Goal: Task Accomplishment & Management: Manage account settings

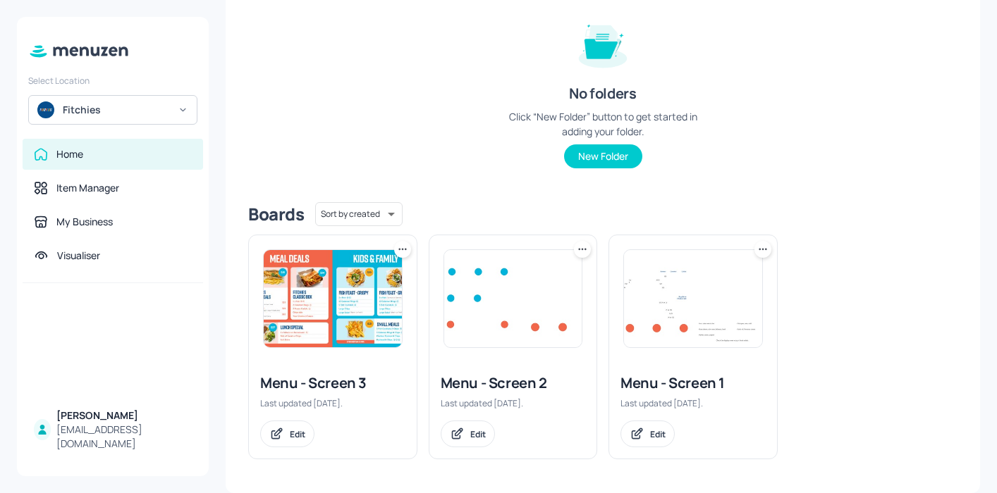
scroll to position [165, 0]
click at [687, 290] on img at bounding box center [693, 299] width 138 height 97
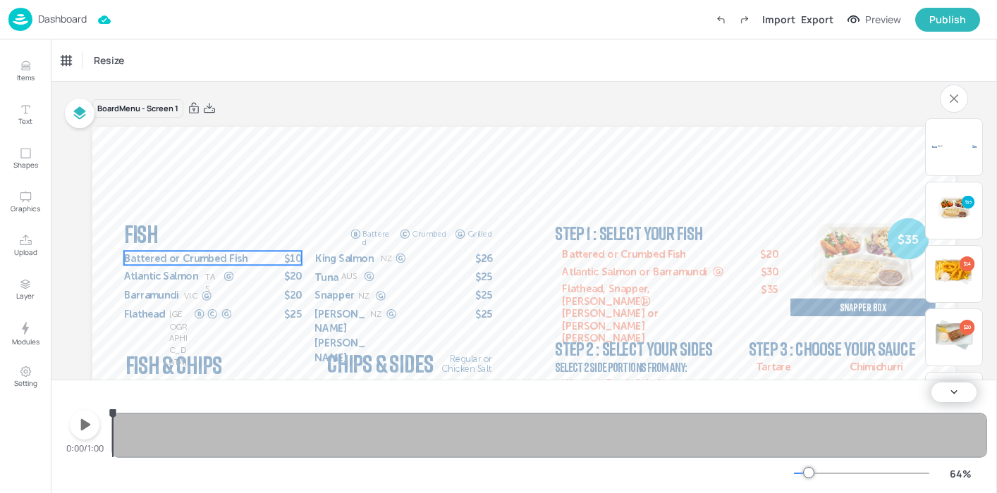
click at [241, 257] on span "Battered or Crumbed Fish" at bounding box center [185, 258] width 123 height 13
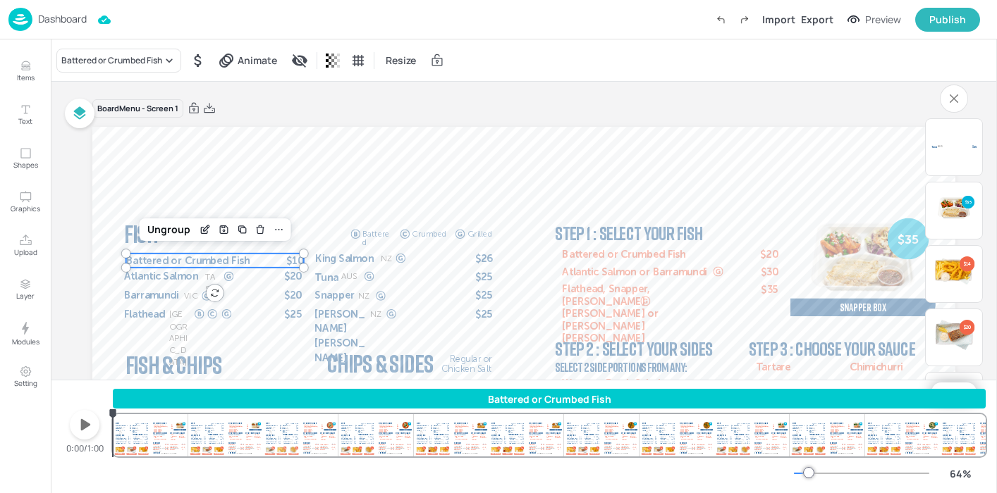
click at [245, 262] on span "Battered or Crumbed Fish" at bounding box center [187, 260] width 123 height 13
click at [245, 262] on span "Battered or Crumbed Fish" at bounding box center [190, 263] width 123 height 13
click at [205, 229] on icon "Edit Item" at bounding box center [208, 231] width 12 height 11
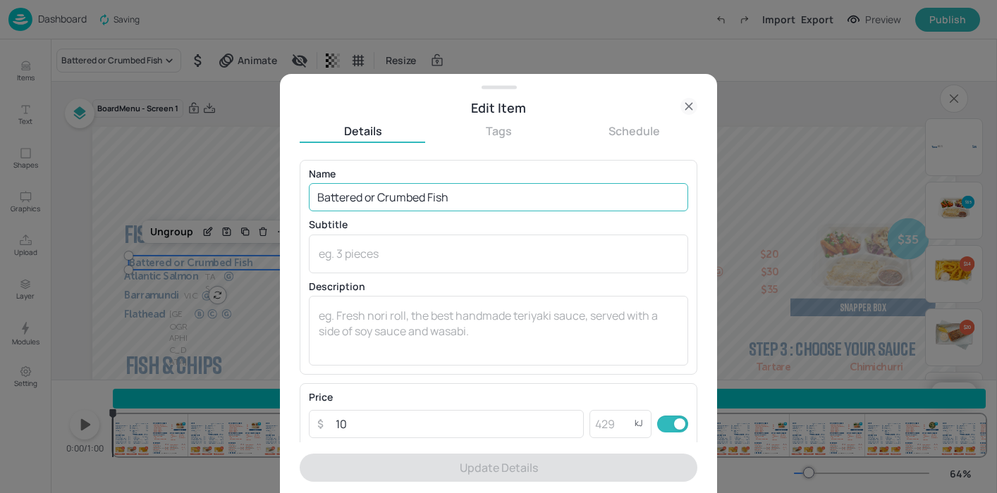
click at [455, 199] on input "Battered or Crumbed Fish" at bounding box center [498, 197] width 379 height 28
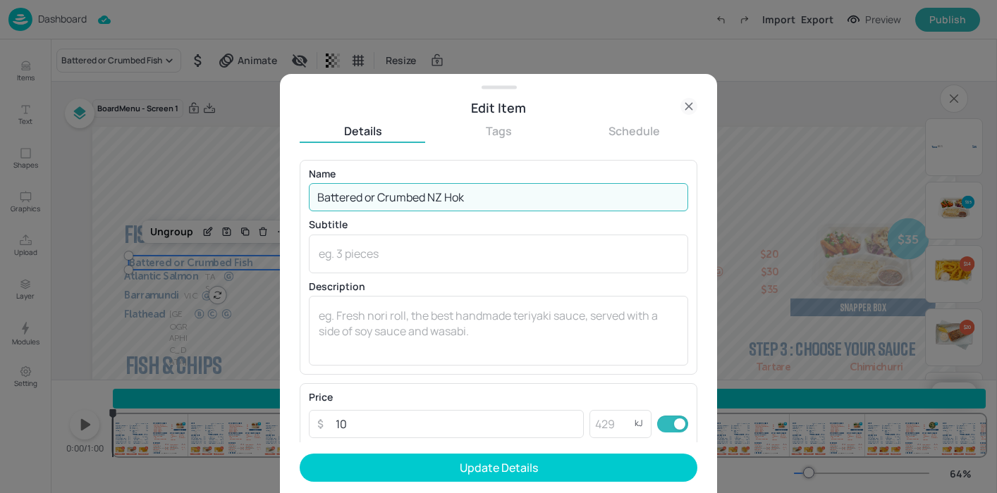
type input "Battered or Crumbed NZ Hoki"
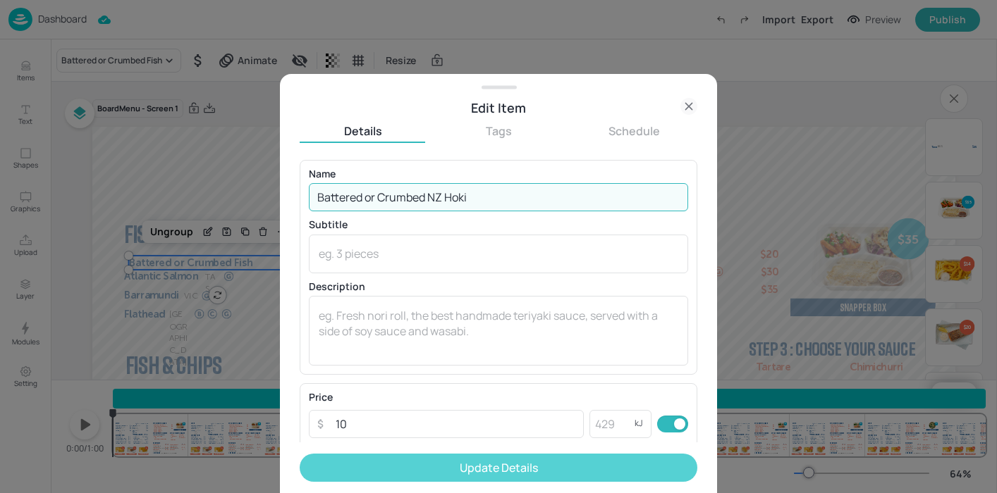
click at [525, 463] on button "Update Details" at bounding box center [499, 468] width 398 height 28
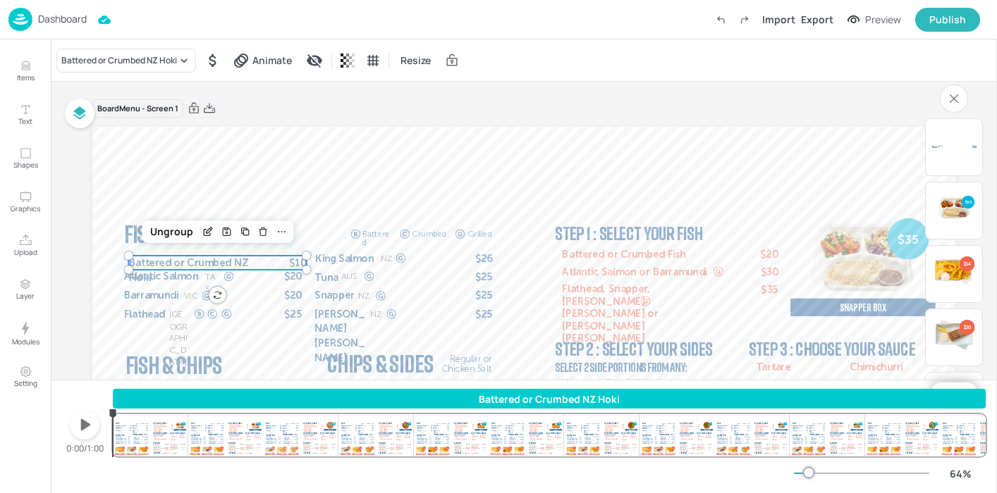
click at [241, 265] on span "Battered or Crumbed NZ Hoki" at bounding box center [188, 270] width 119 height 27
click at [250, 263] on p "Battered or Crumbed NZ Hoki" at bounding box center [192, 270] width 127 height 29
click at [207, 230] on icon "Edit Item" at bounding box center [210, 231] width 6 height 6
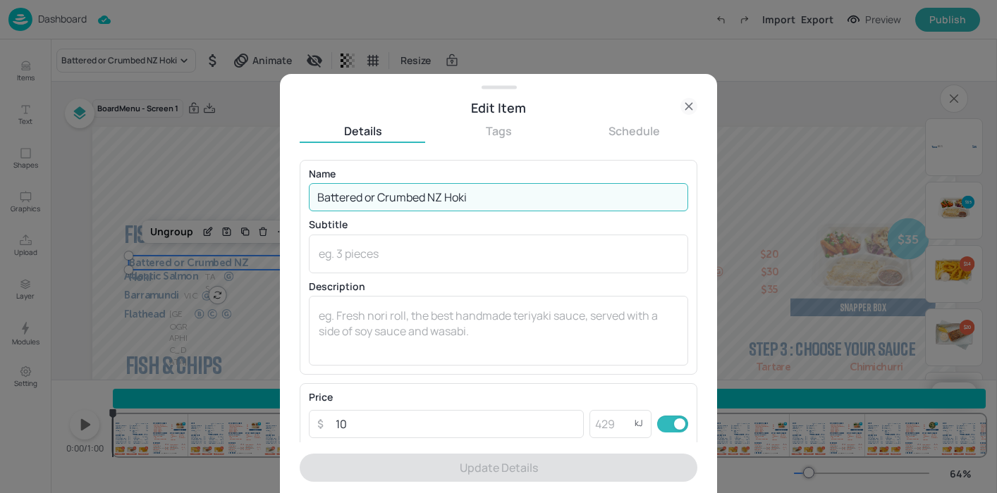
drag, startPoint x: 425, startPoint y: 196, endPoint x: 324, endPoint y: 185, distance: 102.1
click at [324, 185] on input "Battered or Crumbed NZ Hoki" at bounding box center [498, 197] width 379 height 28
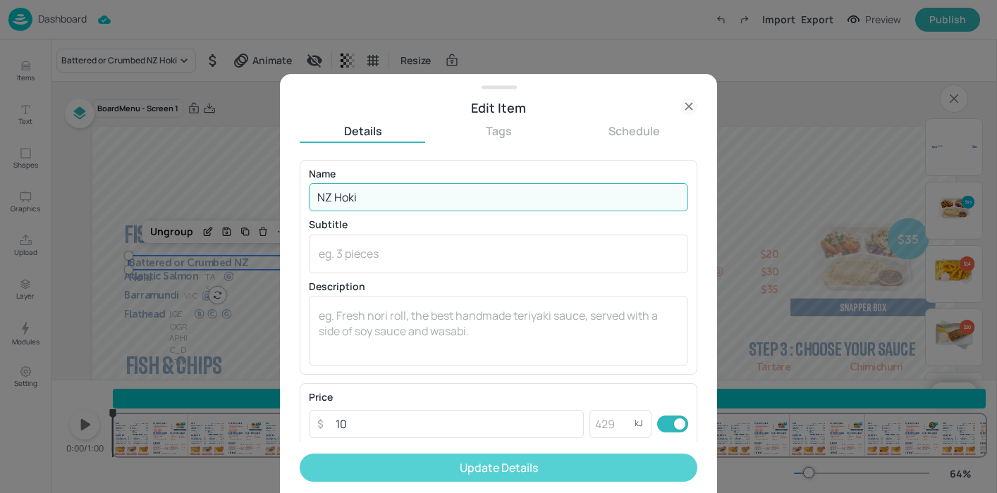
type input "NZ Hoki"
click at [537, 465] on button "Update Details" at bounding box center [499, 468] width 398 height 28
